Goal: Information Seeking & Learning: Check status

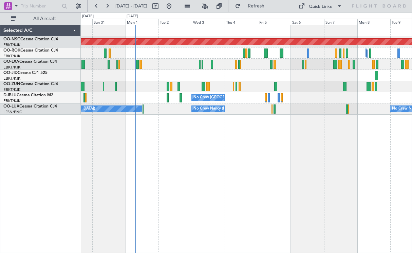
click at [272, 156] on div "Planned Maint [GEOGRAPHIC_DATA] ([GEOGRAPHIC_DATA]) Planned Maint [GEOGRAPHIC_D…" at bounding box center [246, 139] width 331 height 229
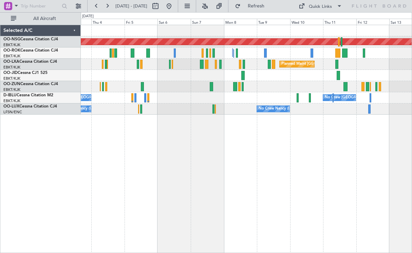
click at [76, 81] on div "Planned Maint [GEOGRAPHIC_DATA] ([GEOGRAPHIC_DATA]) Planned Maint [GEOGRAPHIC_D…" at bounding box center [206, 132] width 412 height 241
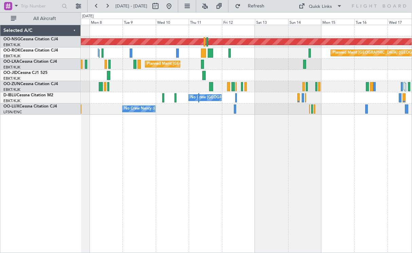
click at [148, 85] on div "Planned Maint [GEOGRAPHIC_DATA] ([GEOGRAPHIC_DATA]) Planned Maint [GEOGRAPHIC_D…" at bounding box center [246, 70] width 331 height 90
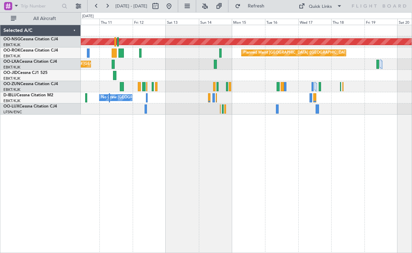
click at [138, 82] on div "Planned Maint [GEOGRAPHIC_DATA] ([GEOGRAPHIC_DATA]) Planned Maint [GEOGRAPHIC_D…" at bounding box center [246, 70] width 331 height 90
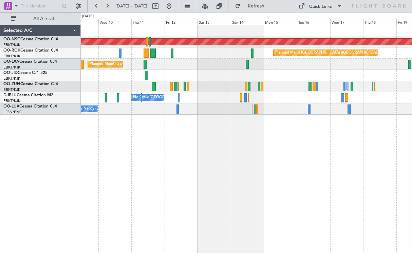
click at [305, 90] on div "Planned Maint [GEOGRAPHIC_DATA] ([GEOGRAPHIC_DATA]) Planned Maint [GEOGRAPHIC_D…" at bounding box center [246, 70] width 331 height 90
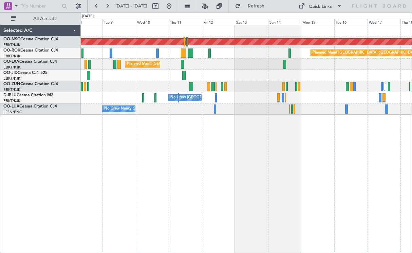
click at [322, 98] on div "No Crew [GEOGRAPHIC_DATA] ([GEOGRAPHIC_DATA] National)" at bounding box center [246, 97] width 331 height 11
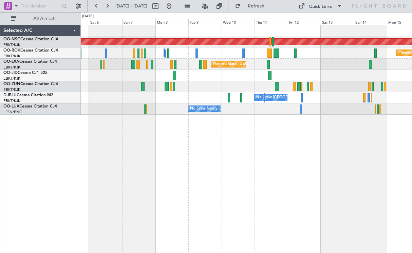
click at [255, 85] on div "Planned Maint [GEOGRAPHIC_DATA] ([GEOGRAPHIC_DATA]) Planned Maint [GEOGRAPHIC_D…" at bounding box center [246, 70] width 331 height 90
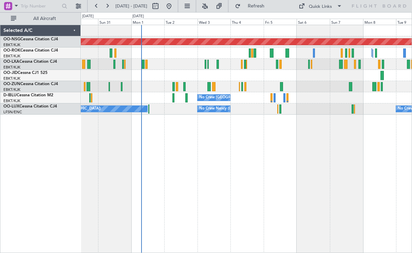
click at [352, 77] on div "Planned Maint Kortrijk-[GEOGRAPHIC_DATA] AOG Maint [GEOGRAPHIC_DATA]-[GEOGRAPHI…" at bounding box center [246, 75] width 331 height 11
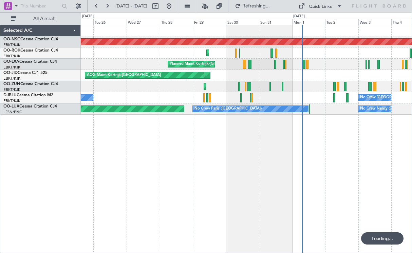
click at [376, 76] on div "AOG Maint Kortrijk-[GEOGRAPHIC_DATA] Planned Maint [GEOGRAPHIC_DATA]-[GEOGRAPHI…" at bounding box center [246, 75] width 331 height 11
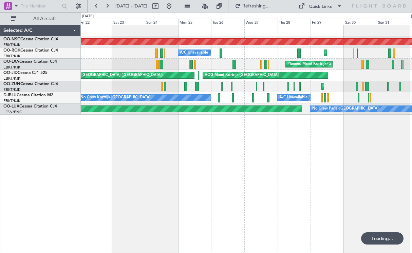
click at [351, 80] on div "Planned Maint Kortrijk-[GEOGRAPHIC_DATA] AOG Maint [GEOGRAPHIC_DATA]-[GEOGRAPHI…" at bounding box center [246, 75] width 331 height 11
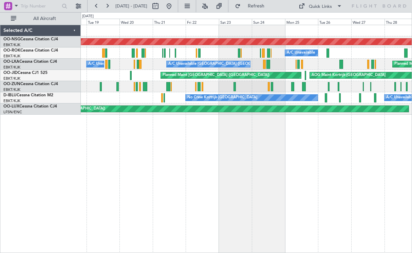
click at [316, 150] on div "Planned Maint [GEOGRAPHIC_DATA] ([GEOGRAPHIC_DATA]) A/C Unavailable Planned Mai…" at bounding box center [246, 139] width 331 height 229
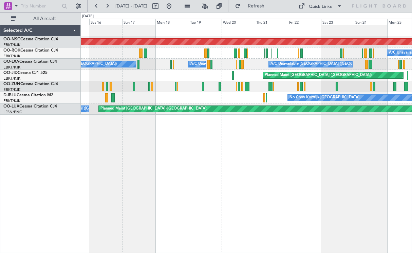
click at [331, 150] on div "Planned Maint [GEOGRAPHIC_DATA] ([GEOGRAPHIC_DATA]) A/C Unavailable Unplanned M…" at bounding box center [246, 139] width 331 height 229
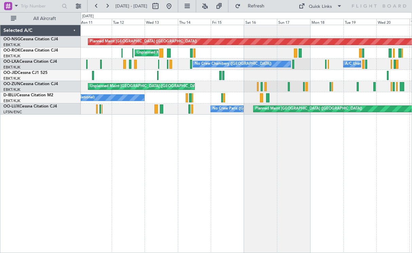
click at [331, 159] on div "Planned Maint [GEOGRAPHIC_DATA] ([GEOGRAPHIC_DATA]) Unplanned Maint [GEOGRAPHIC…" at bounding box center [246, 139] width 331 height 229
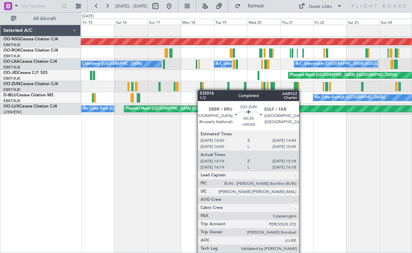
click at [189, 92] on div "Planned Maint [GEOGRAPHIC_DATA] ([GEOGRAPHIC_DATA]) Unplanned Maint [GEOGRAPHIC…" at bounding box center [246, 70] width 331 height 90
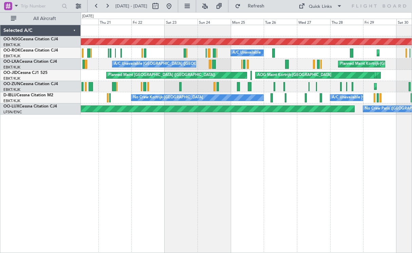
click at [184, 190] on div "Planned Maint [GEOGRAPHIC_DATA] ([GEOGRAPHIC_DATA]) A/C Unavailable Planned Mai…" at bounding box center [246, 139] width 331 height 229
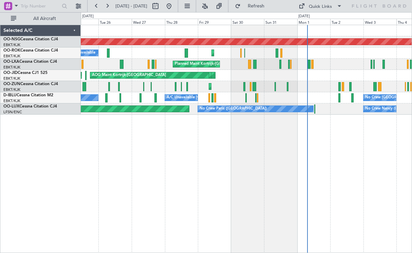
click at [163, 168] on div "Planned Maint [GEOGRAPHIC_DATA] ([GEOGRAPHIC_DATA]) A/C Unavailable Planned Mai…" at bounding box center [246, 139] width 331 height 229
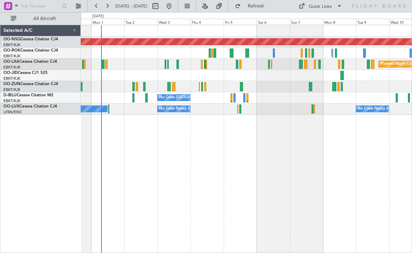
click at [194, 191] on div "Planned Maint [GEOGRAPHIC_DATA] ([GEOGRAPHIC_DATA]) Planned Maint [GEOGRAPHIC_D…" at bounding box center [246, 139] width 331 height 229
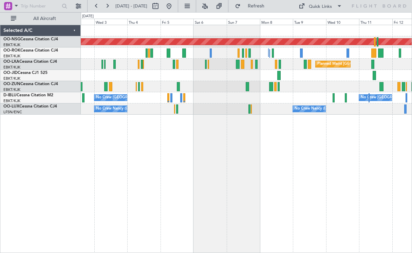
click at [175, 176] on div "Planned Maint [GEOGRAPHIC_DATA] ([GEOGRAPHIC_DATA]) Planned Maint [GEOGRAPHIC_D…" at bounding box center [246, 139] width 331 height 229
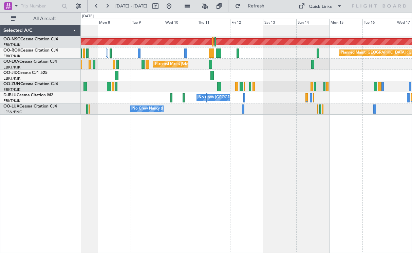
click at [163, 161] on div "Planned Maint [GEOGRAPHIC_DATA] ([GEOGRAPHIC_DATA]) Planned Maint [GEOGRAPHIC_D…" at bounding box center [246, 139] width 331 height 229
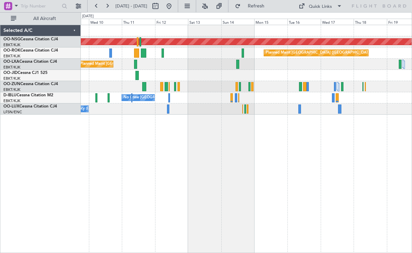
click at [284, 69] on div "Planned Maint [GEOGRAPHIC_DATA] ([GEOGRAPHIC_DATA] National)" at bounding box center [246, 64] width 331 height 11
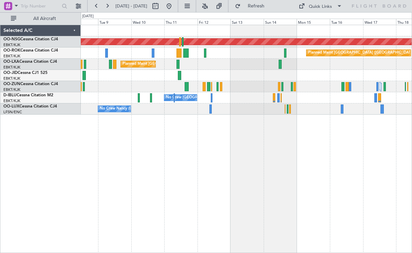
click at [227, 116] on div "Planned Maint [GEOGRAPHIC_DATA] ([GEOGRAPHIC_DATA]) Planned Maint [GEOGRAPHIC_D…" at bounding box center [246, 139] width 331 height 229
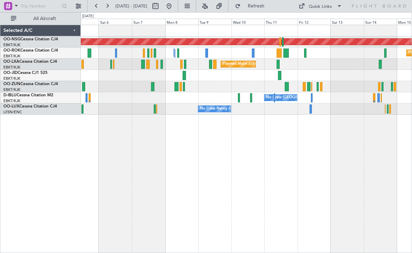
click at [270, 119] on div "Planned Maint [GEOGRAPHIC_DATA] ([GEOGRAPHIC_DATA]) Planned Maint [GEOGRAPHIC_D…" at bounding box center [246, 139] width 331 height 229
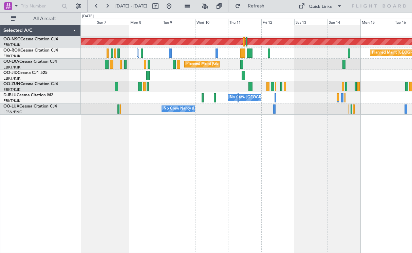
click at [270, 134] on div "Planned Maint [GEOGRAPHIC_DATA] ([GEOGRAPHIC_DATA]) Planned Maint [GEOGRAPHIC_D…" at bounding box center [246, 139] width 331 height 229
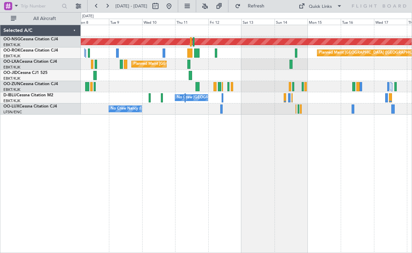
click at [208, 114] on div "Planned Maint [GEOGRAPHIC_DATA] ([GEOGRAPHIC_DATA]) Planned Maint [GEOGRAPHIC_D…" at bounding box center [246, 70] width 331 height 90
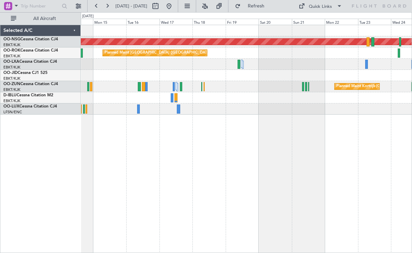
click at [220, 136] on div "Planned Maint [GEOGRAPHIC_DATA] ([GEOGRAPHIC_DATA]) Planned Maint [GEOGRAPHIC_D…" at bounding box center [246, 139] width 331 height 229
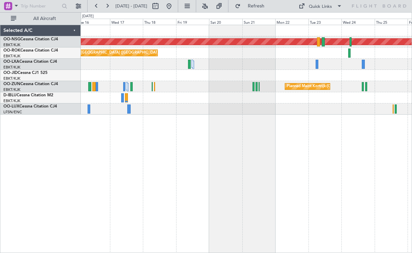
click at [207, 126] on div "Planned Maint [GEOGRAPHIC_DATA] ([GEOGRAPHIC_DATA]) Planned Maint [GEOGRAPHIC_D…" at bounding box center [246, 139] width 331 height 229
